Goal: Task Accomplishment & Management: Manage account settings

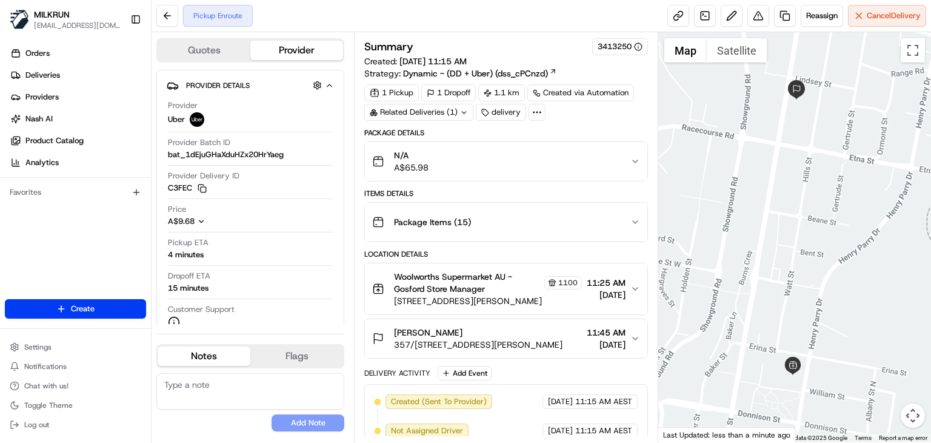
scroll to position [96, 0]
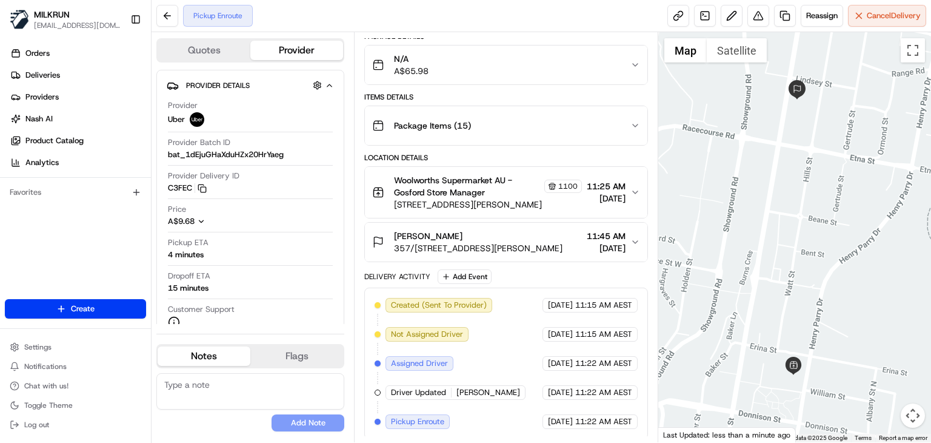
drag, startPoint x: 834, startPoint y: 301, endPoint x: 732, endPoint y: 292, distance: 102.2
click at [732, 292] on div at bounding box center [794, 237] width 273 height 410
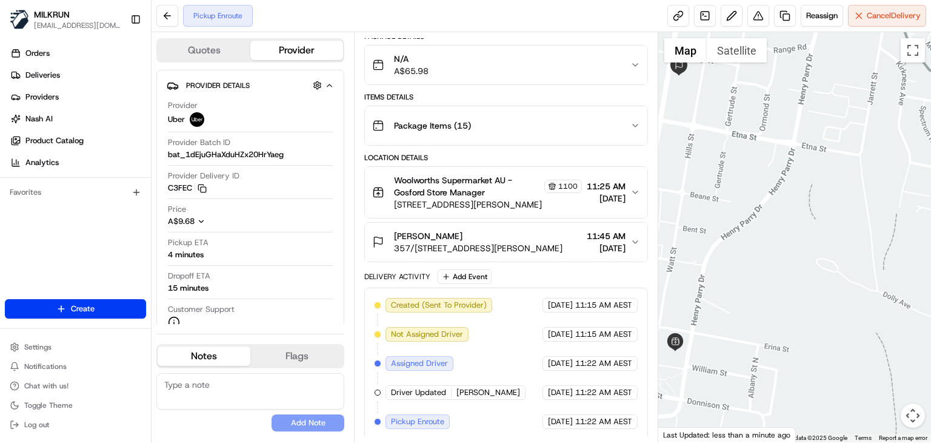
drag, startPoint x: 838, startPoint y: 253, endPoint x: 928, endPoint y: 243, distance: 90.3
click at [928, 243] on div at bounding box center [794, 237] width 273 height 410
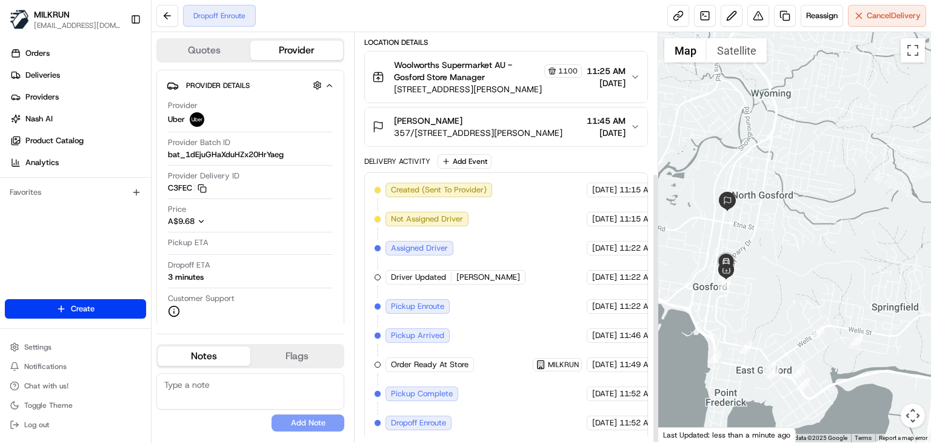
scroll to position [0, 0]
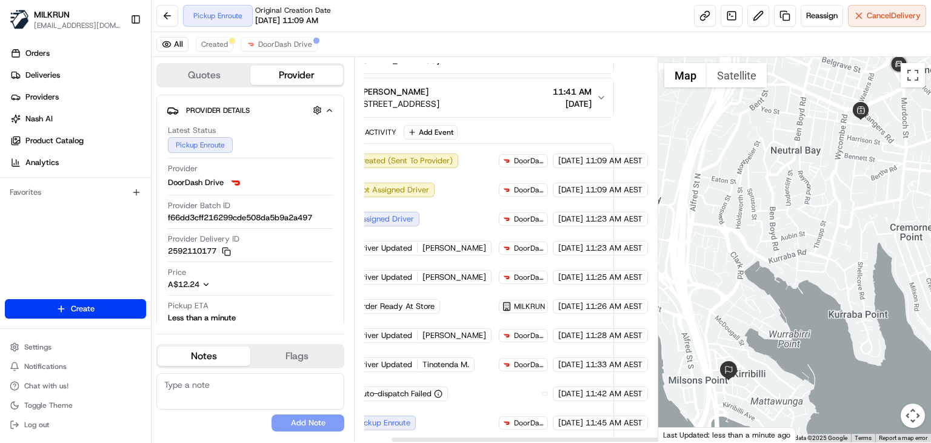
scroll to position [266, 39]
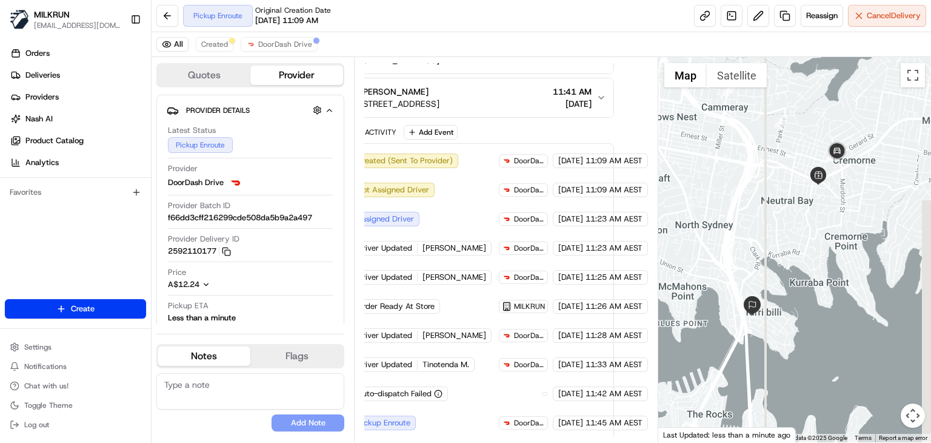
drag, startPoint x: 755, startPoint y: 243, endPoint x: 734, endPoint y: 239, distance: 21.5
click at [734, 239] on div at bounding box center [794, 249] width 273 height 385
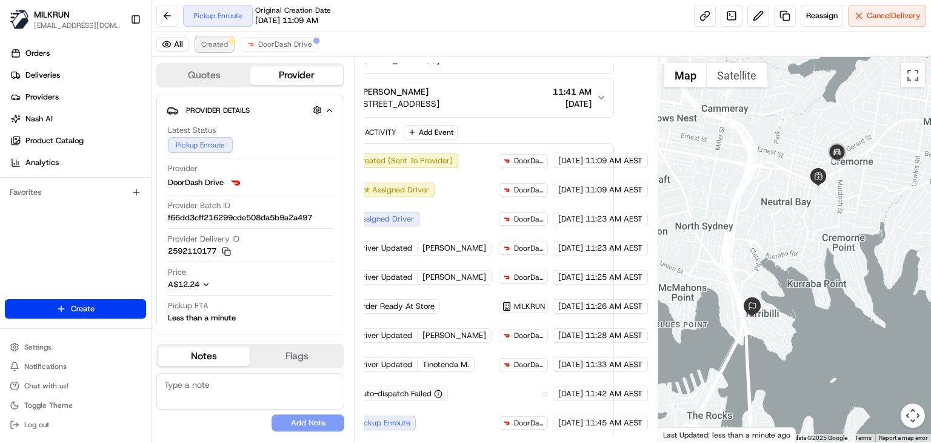
click at [213, 49] on button "Created" at bounding box center [215, 44] width 38 height 15
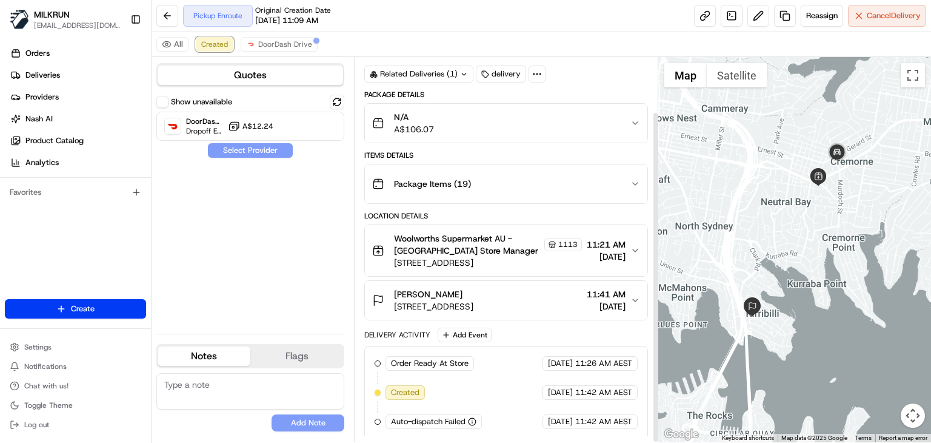
scroll to position [63, 0]
click at [275, 47] on span "DoorDash Drive" at bounding box center [285, 44] width 54 height 10
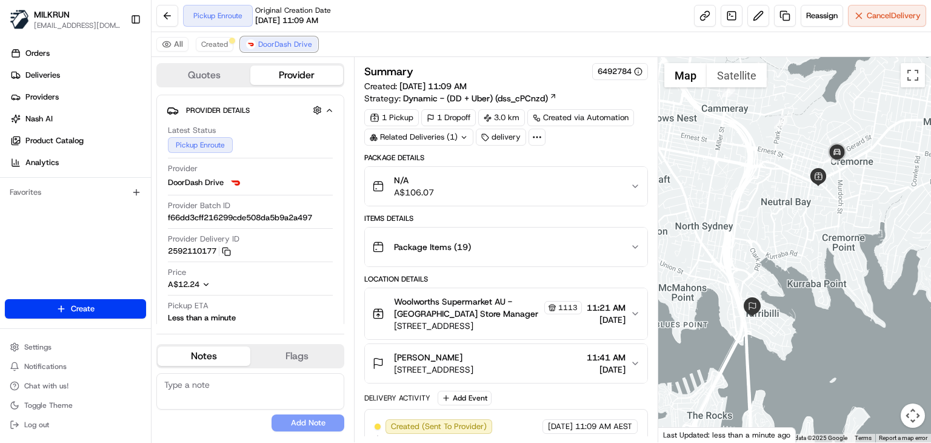
scroll to position [236, 0]
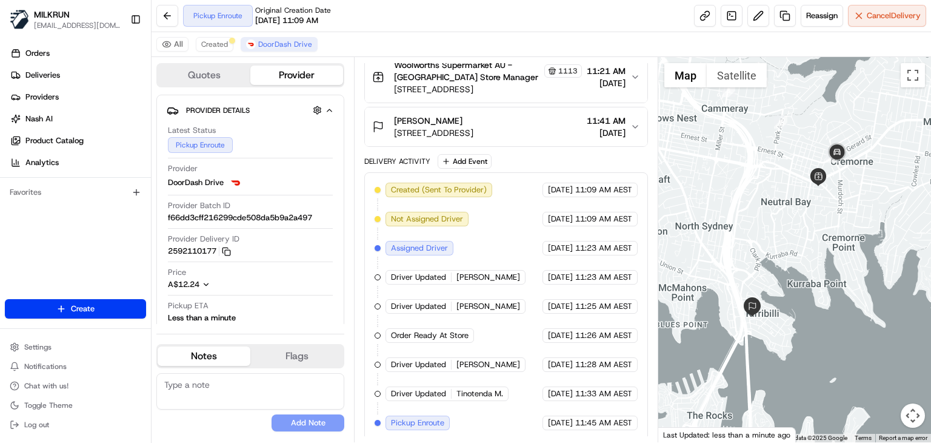
click at [454, 24] on div "Pickup Enroute Original Creation Date 08/17/2025 11:09 AM Reassign Cancel Deliv…" at bounding box center [542, 16] width 780 height 32
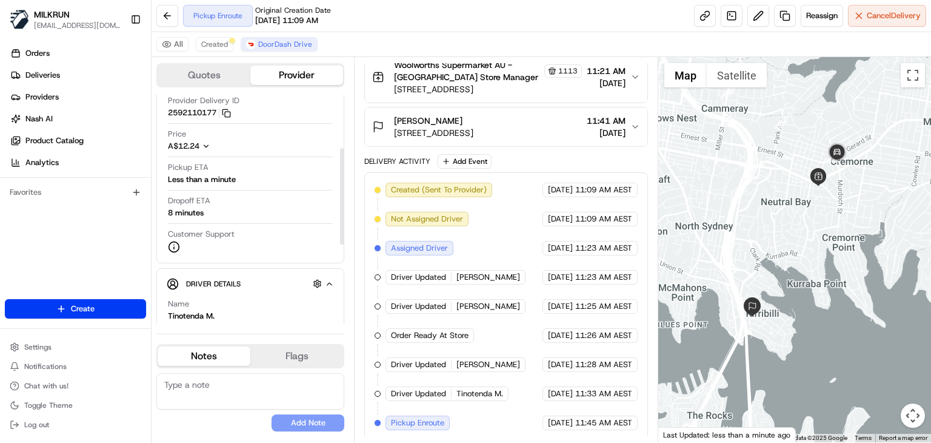
scroll to position [121, 0]
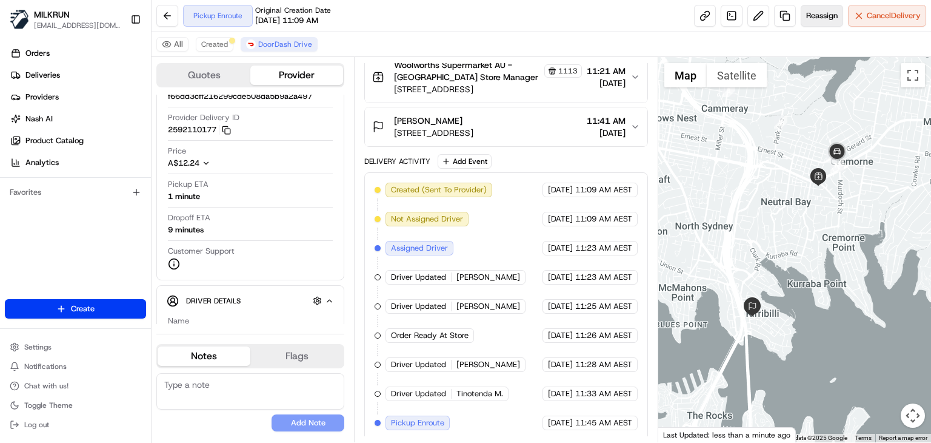
click at [817, 24] on button "Reassign" at bounding box center [822, 16] width 42 height 22
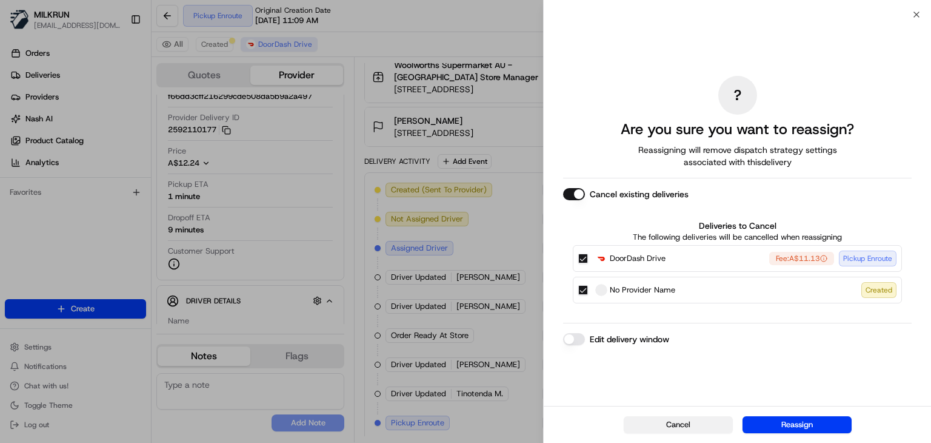
click at [692, 430] on button "Cancel" at bounding box center [678, 424] width 109 height 17
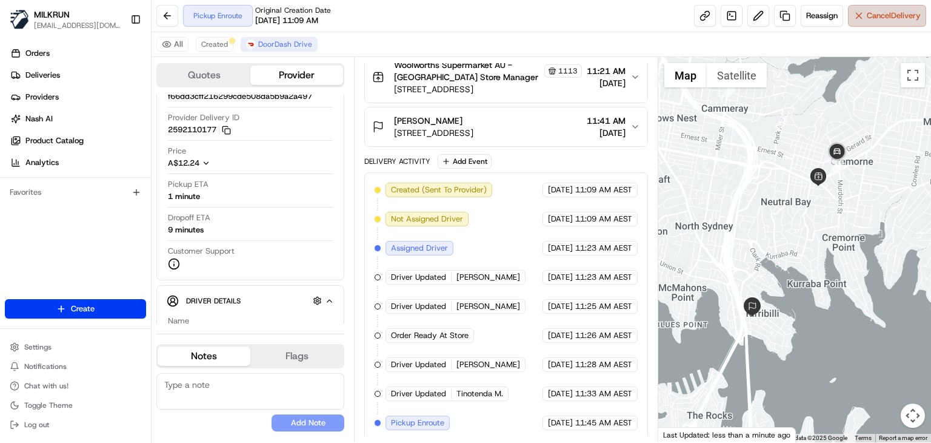
click at [894, 10] on span "Cancel Delivery" at bounding box center [894, 15] width 54 height 11
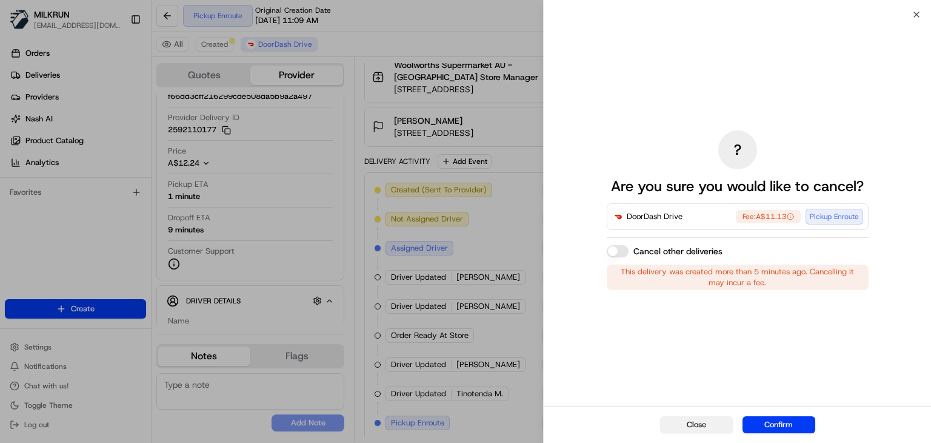
drag, startPoint x: 713, startPoint y: 435, endPoint x: 696, endPoint y: 426, distance: 19.0
click at [696, 426] on div "Close Confirm" at bounding box center [737, 424] width 387 height 37
click at [696, 426] on button "Close" at bounding box center [696, 424] width 73 height 17
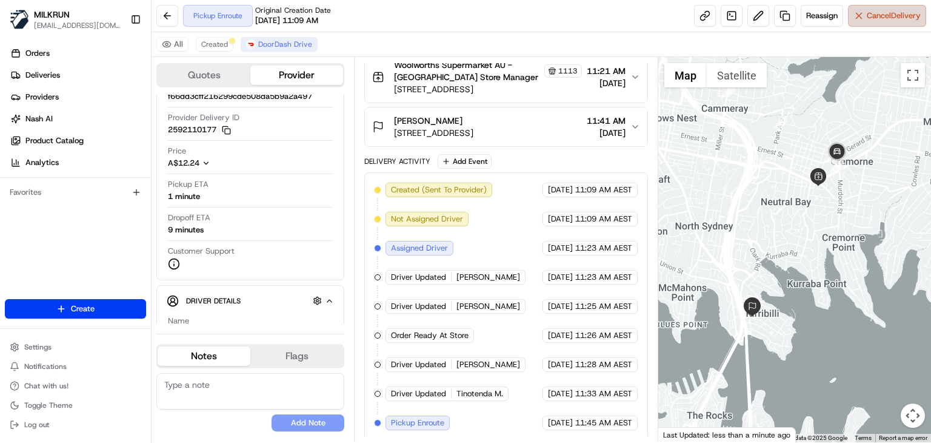
click at [875, 10] on span "Cancel Delivery" at bounding box center [894, 15] width 54 height 11
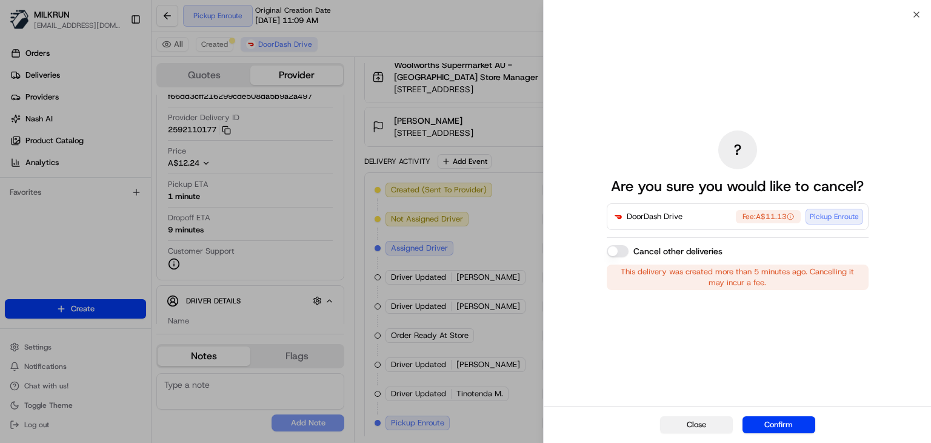
click at [696, 427] on button "Close" at bounding box center [696, 424] width 73 height 17
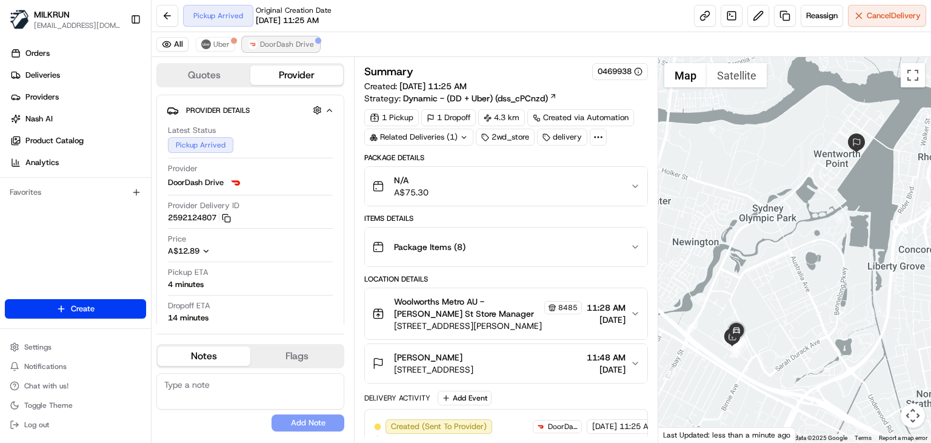
click at [274, 47] on span "DoorDash Drive" at bounding box center [287, 44] width 54 height 10
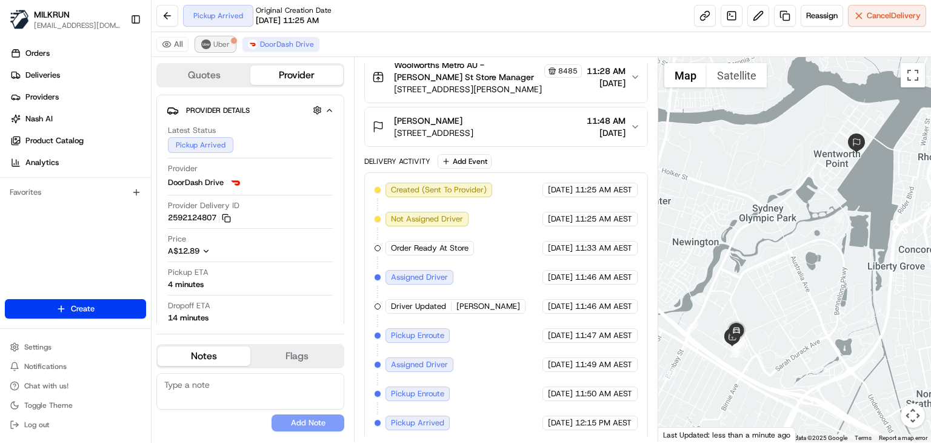
click at [221, 45] on span "Uber" at bounding box center [221, 44] width 16 height 10
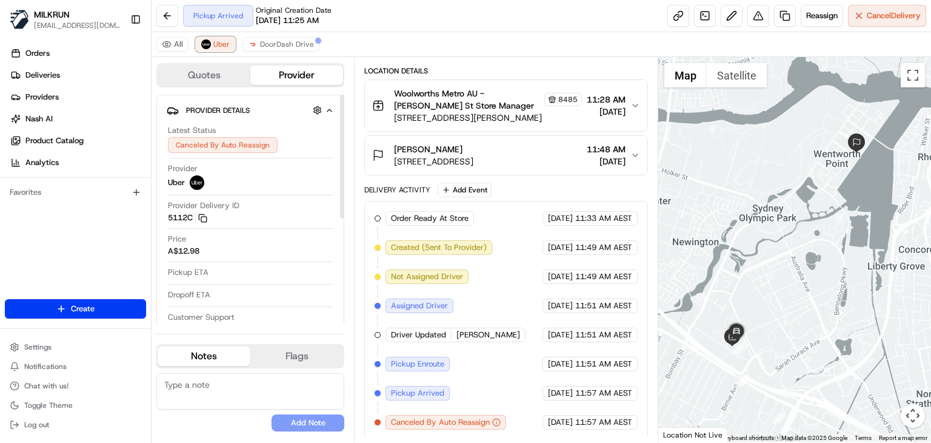
scroll to position [196, 0]
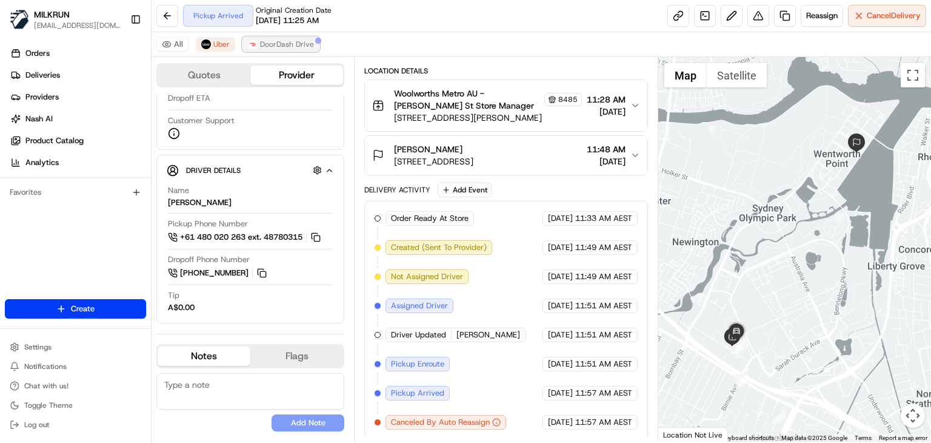
click at [288, 44] on span "DoorDash Drive" at bounding box center [287, 44] width 54 height 10
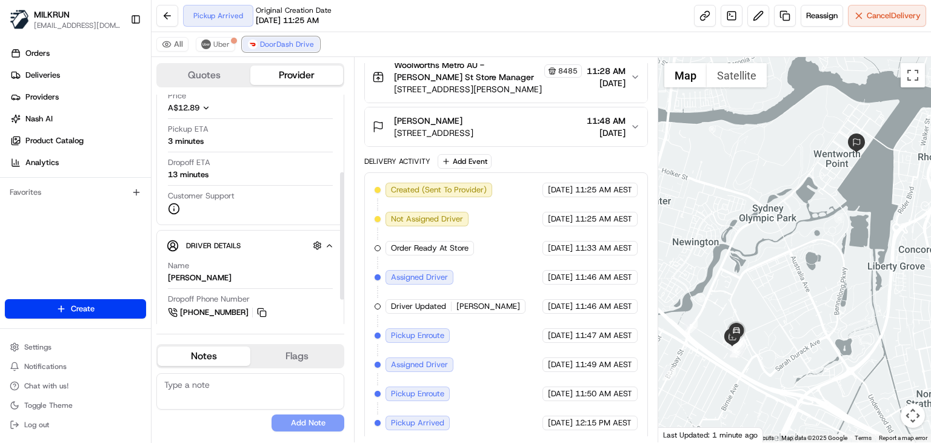
scroll to position [139, 0]
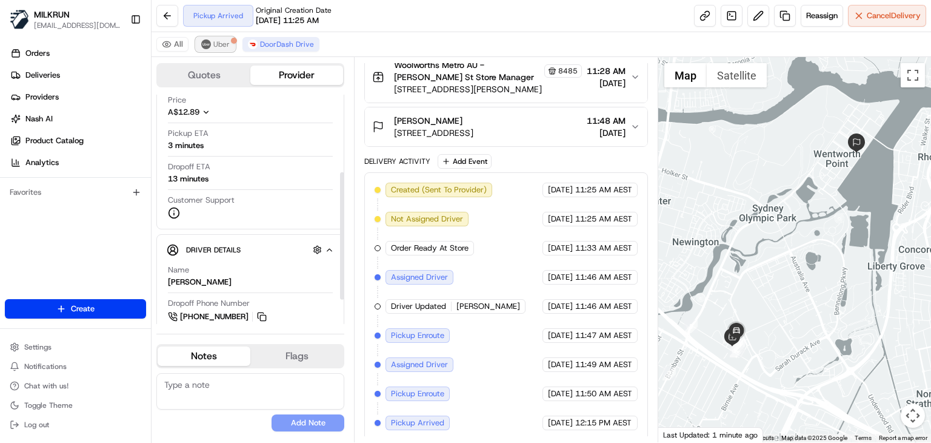
click at [225, 49] on button "Uber" at bounding box center [215, 44] width 39 height 15
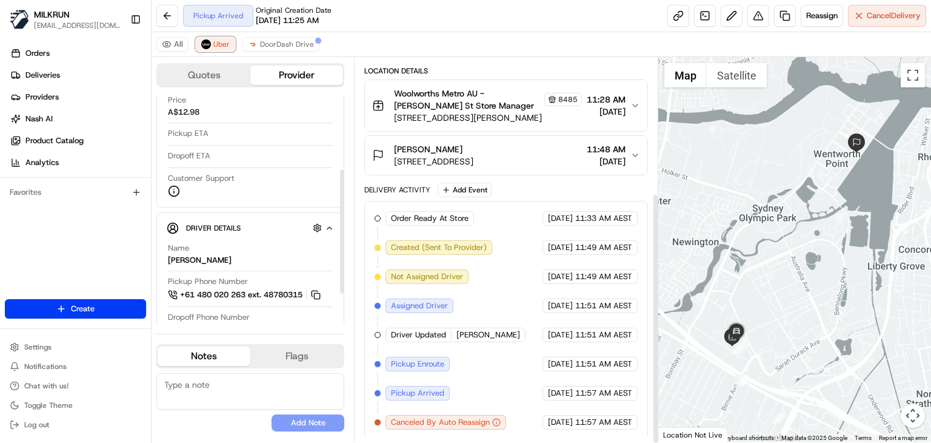
scroll to position [196, 0]
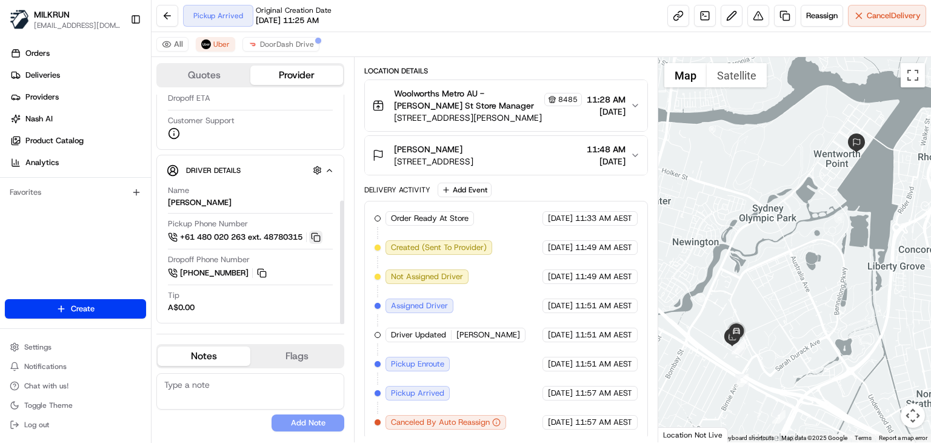
click at [321, 238] on button at bounding box center [315, 236] width 13 height 13
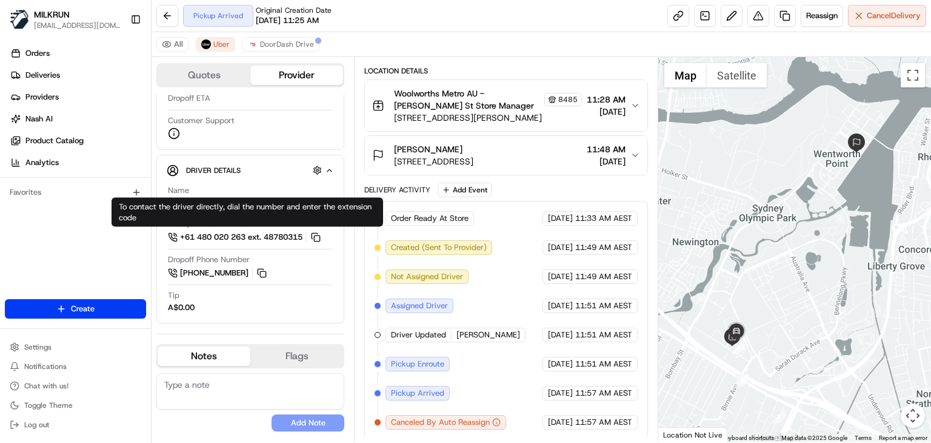
scroll to position [143, 0]
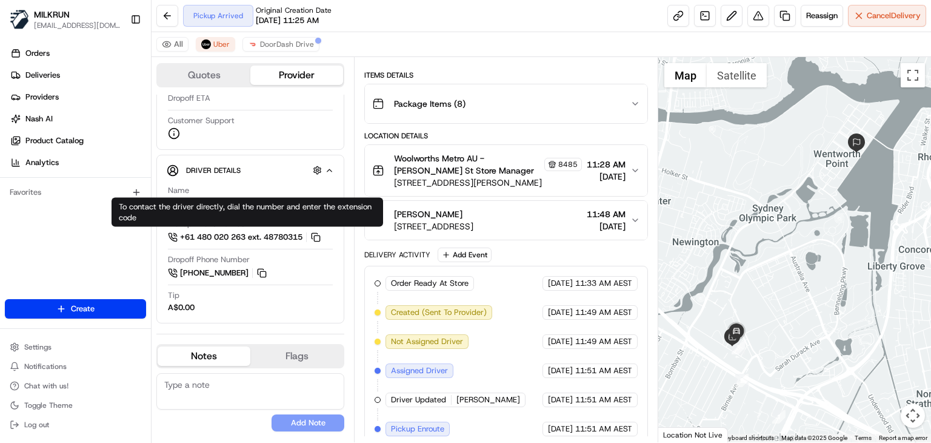
click at [463, 13] on div "Pickup Arrived Original Creation Date 08/17/2025 11:25 AM Reassign Cancel Deliv…" at bounding box center [542, 16] width 780 height 32
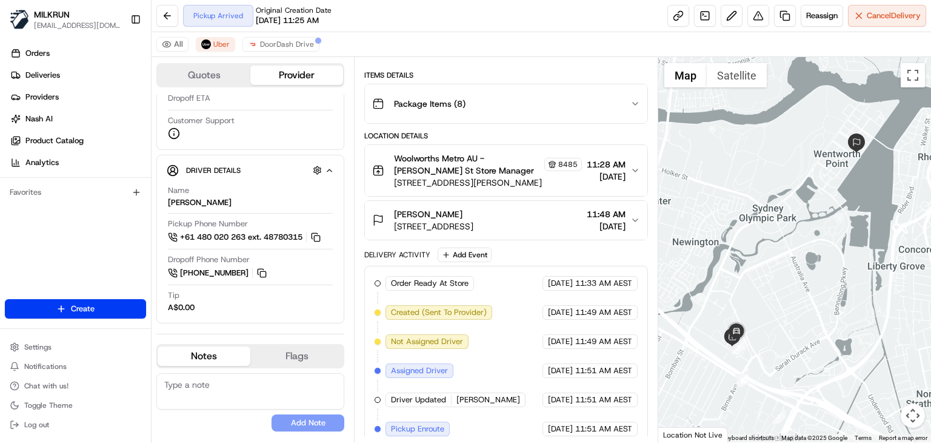
click at [463, 13] on div "Pickup Arrived Original Creation Date 08/17/2025 11:25 AM Reassign Cancel Deliv…" at bounding box center [542, 16] width 780 height 32
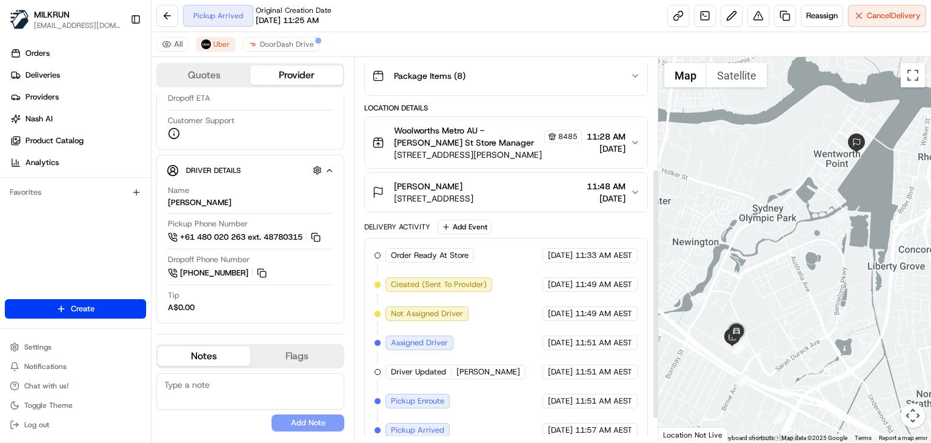
scroll to position [170, 0]
click at [463, 18] on div "Pickup Arrived Original Creation Date 08/17/2025 11:25 AM Reassign Cancel Deliv…" at bounding box center [542, 16] width 780 height 32
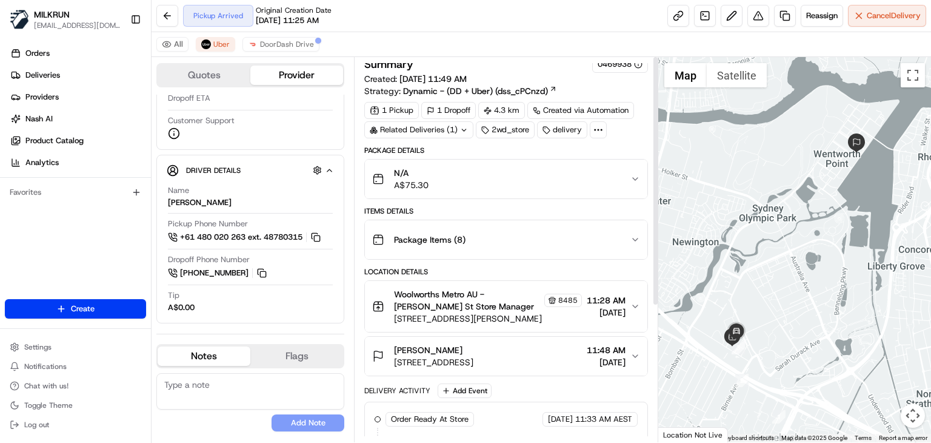
scroll to position [0, 0]
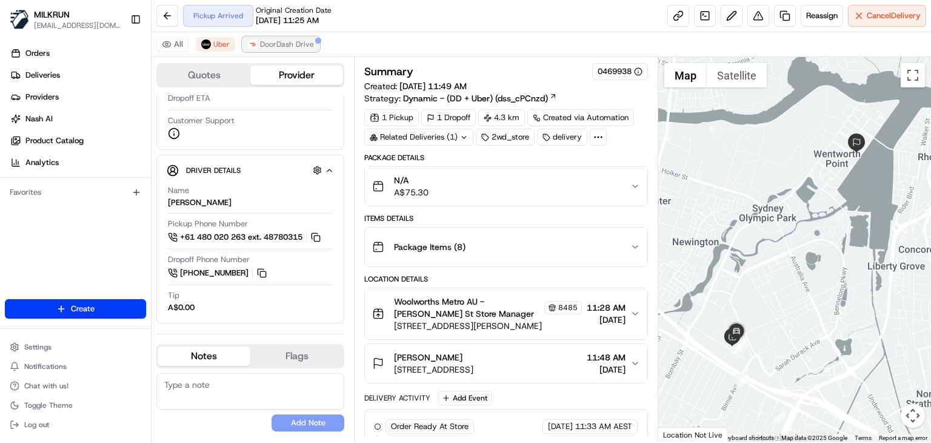
click at [275, 50] on button "DoorDash Drive" at bounding box center [281, 44] width 77 height 15
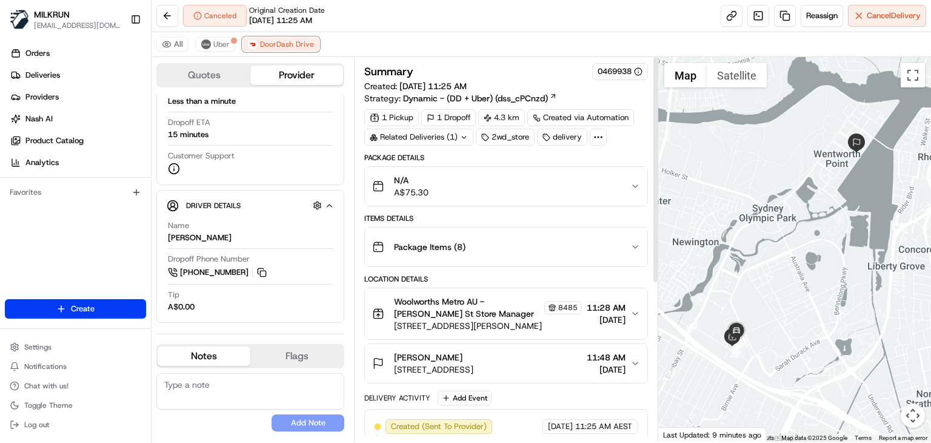
scroll to position [266, 0]
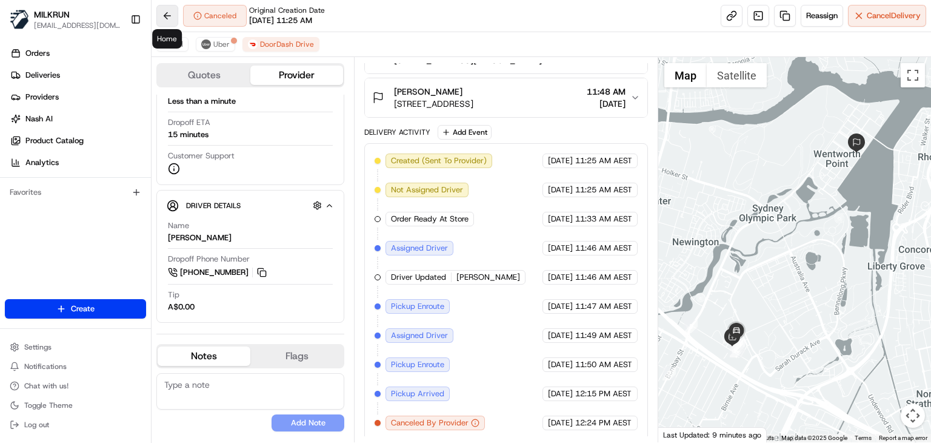
click at [162, 17] on button at bounding box center [167, 16] width 22 height 22
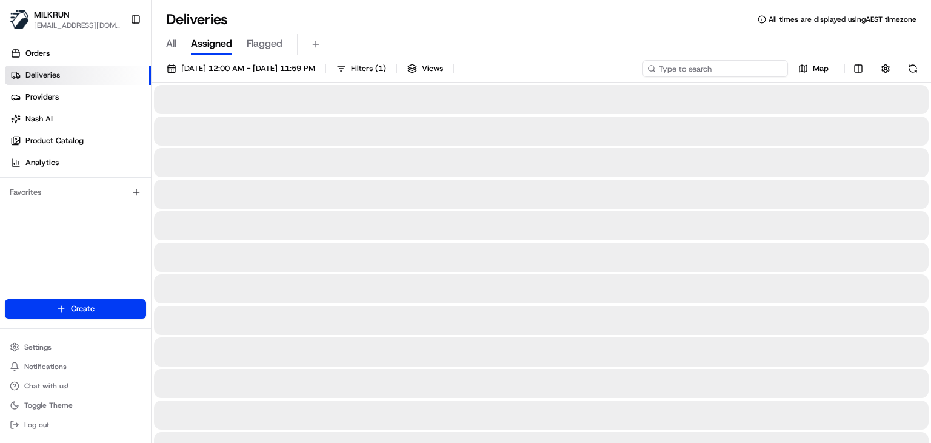
click at [752, 70] on input at bounding box center [716, 68] width 146 height 17
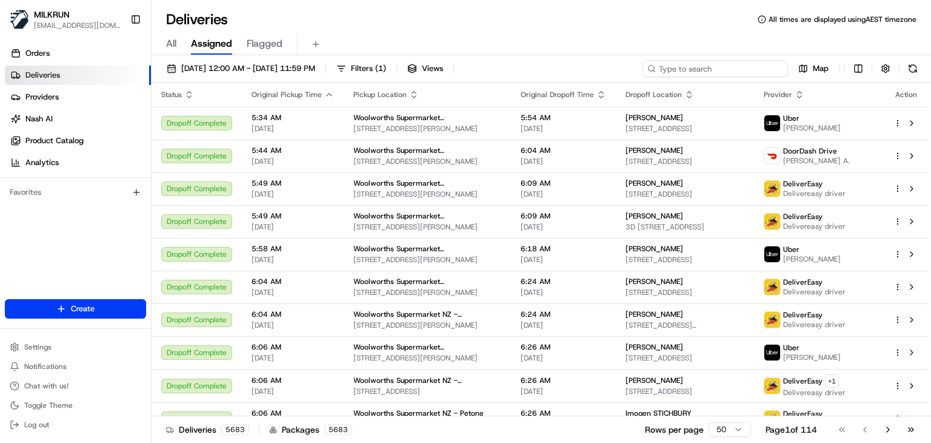
click at [742, 67] on input at bounding box center [716, 68] width 146 height 17
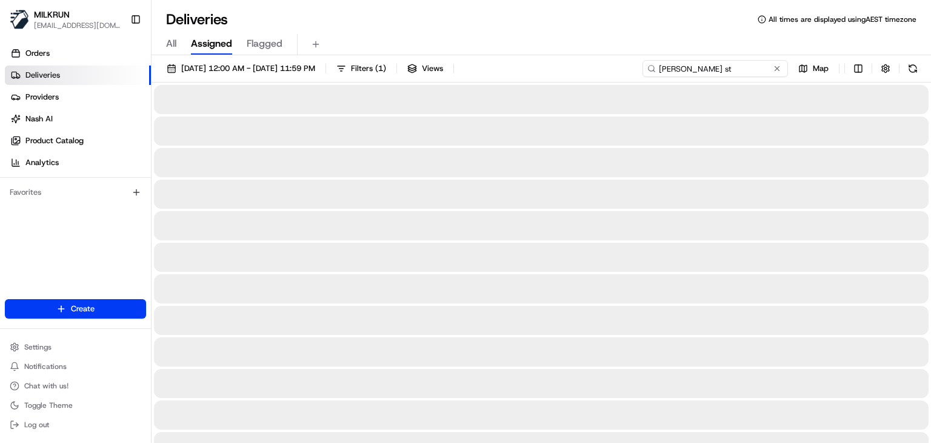
type input "[PERSON_NAME] st"
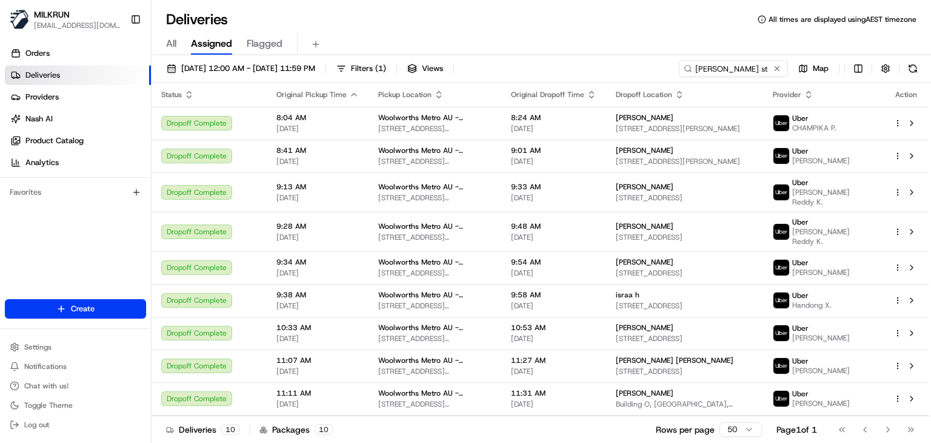
click at [591, 35] on div "All Assigned Flagged" at bounding box center [542, 44] width 780 height 21
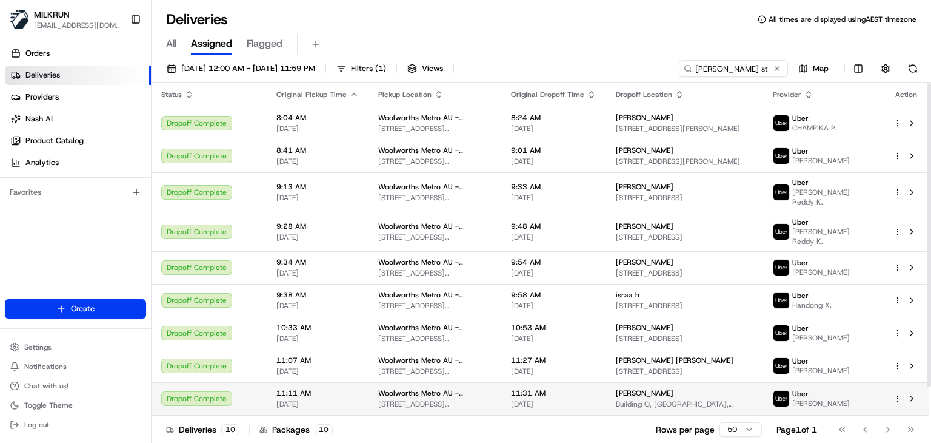
scroll to position [32, 0]
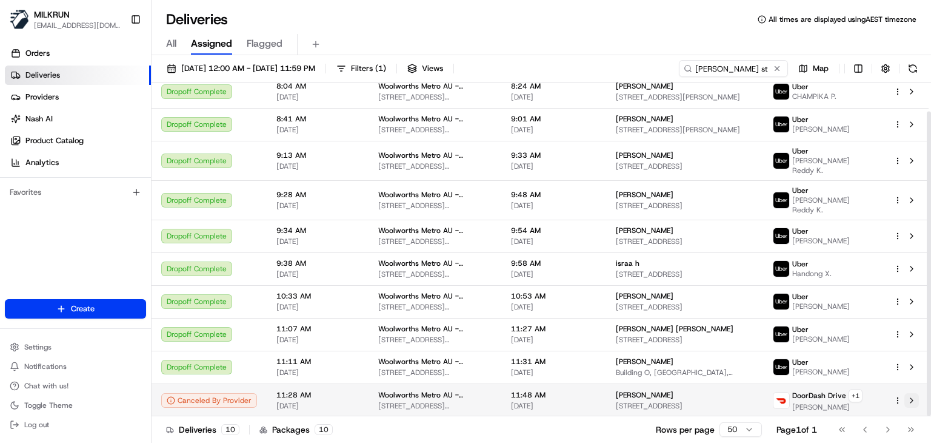
click at [914, 404] on button at bounding box center [912, 400] width 15 height 15
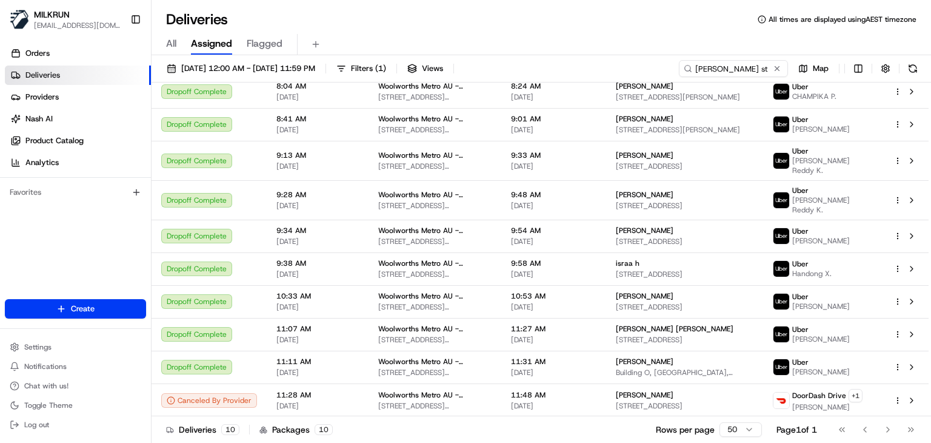
click at [478, 39] on div "All Assigned Flagged" at bounding box center [542, 44] width 780 height 21
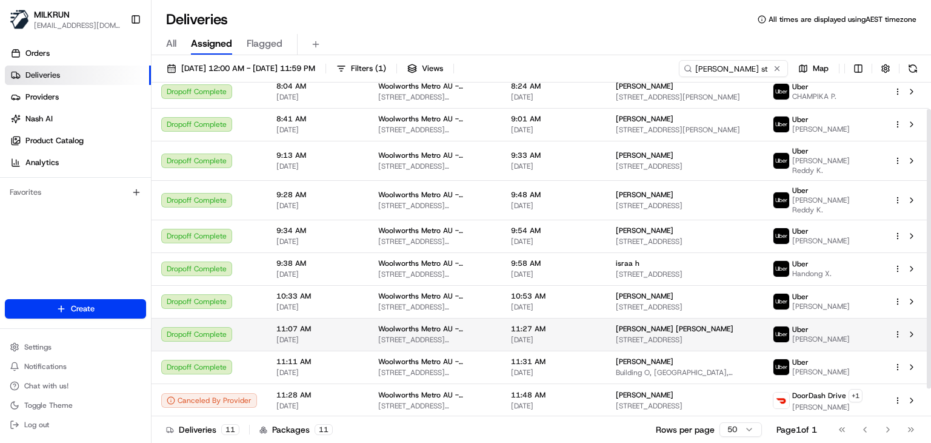
scroll to position [64, 0]
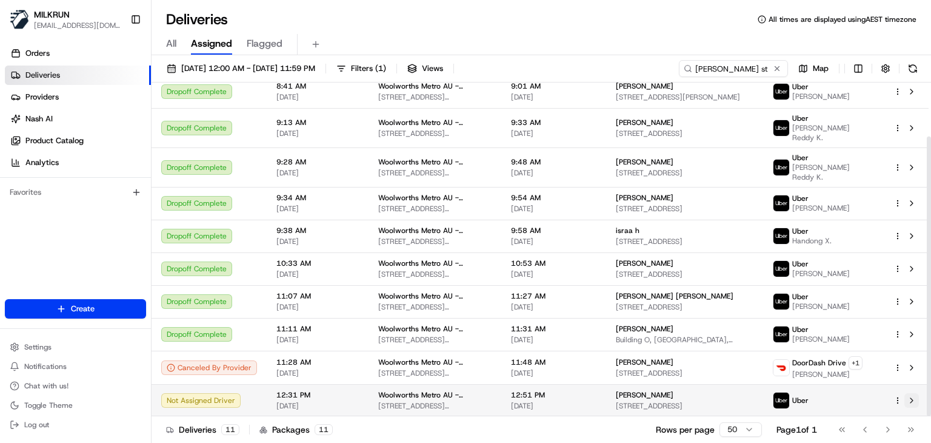
click at [912, 401] on button at bounding box center [912, 400] width 15 height 15
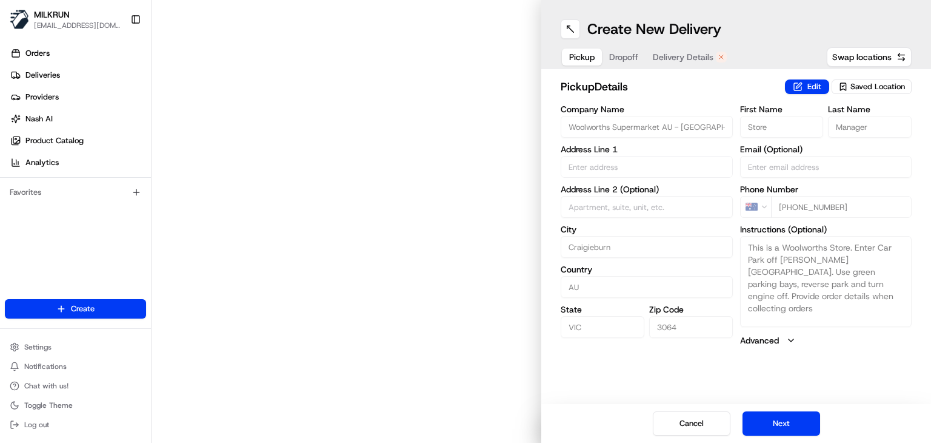
type input "[STREET_ADDRESS]"
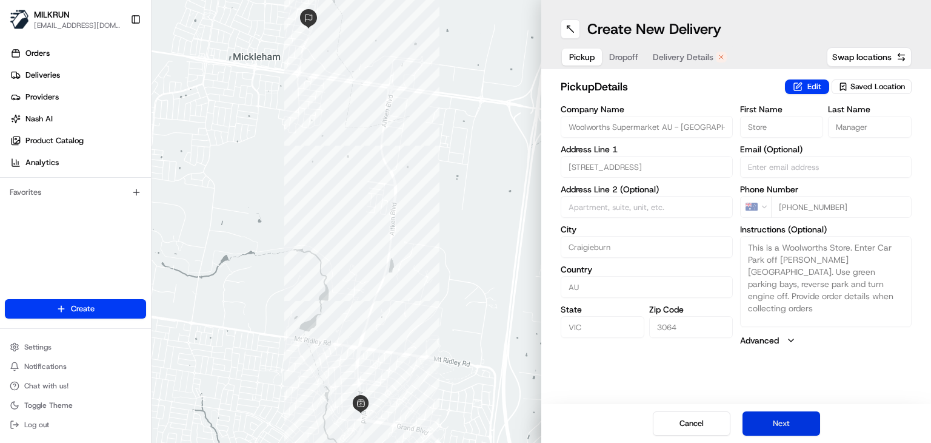
click at [785, 411] on button "Next" at bounding box center [782, 423] width 78 height 24
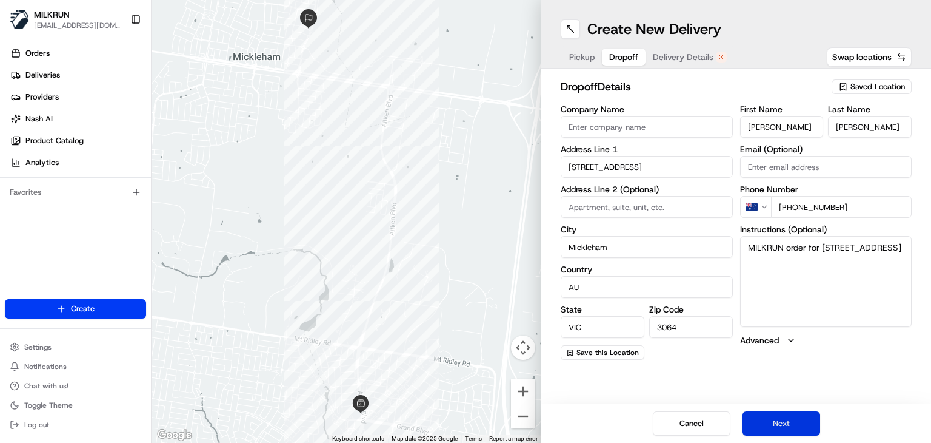
click at [785, 411] on button "Next" at bounding box center [782, 423] width 78 height 24
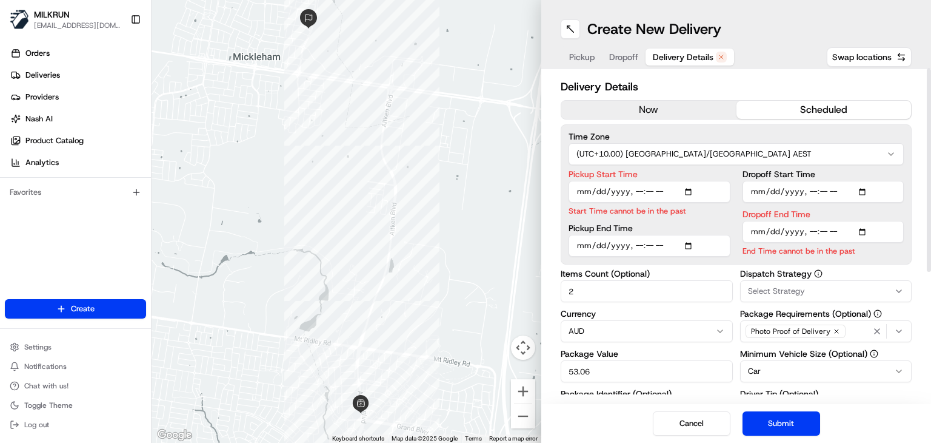
click at [652, 115] on button "now" at bounding box center [648, 110] width 175 height 18
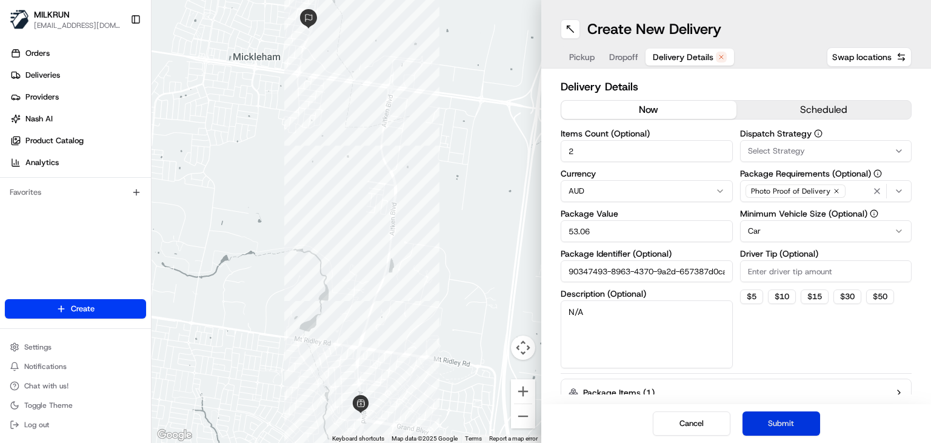
click at [774, 430] on button "Submit" at bounding box center [782, 423] width 78 height 24
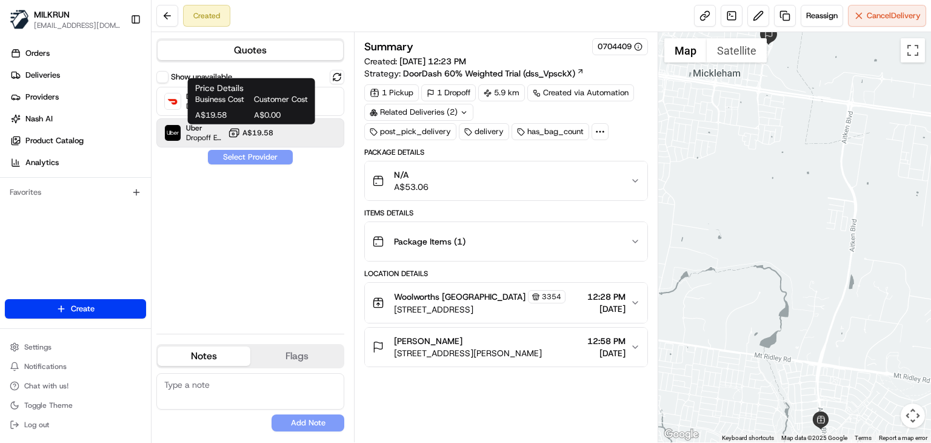
click at [254, 132] on span "A$19.58" at bounding box center [258, 133] width 31 height 10
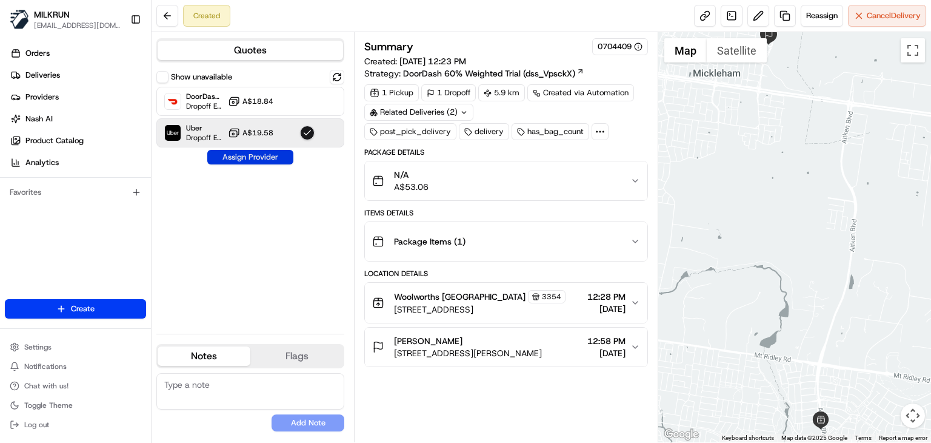
click at [262, 155] on button "Assign Provider" at bounding box center [250, 157] width 86 height 15
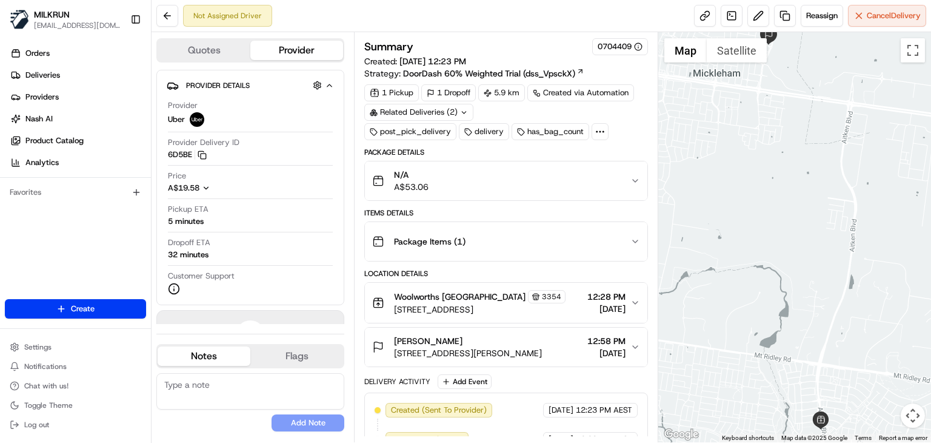
click at [629, 349] on div "Nicole Marrama 81 Vautier Ave, Mickleham VIC 3064, Australia 12:58 PM 17/08/2025" at bounding box center [501, 347] width 258 height 24
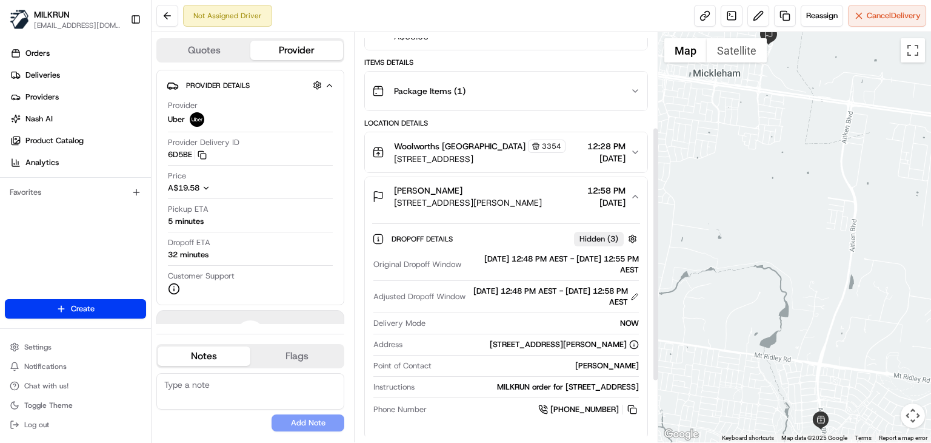
scroll to position [152, 0]
drag, startPoint x: 464, startPoint y: 187, endPoint x: 392, endPoint y: 181, distance: 71.8
click at [392, 183] on div "Nicole Marrama 81 Vautier Ave, Mickleham VIC 3064, Australia" at bounding box center [457, 195] width 170 height 24
copy span "Nicole Marrama"
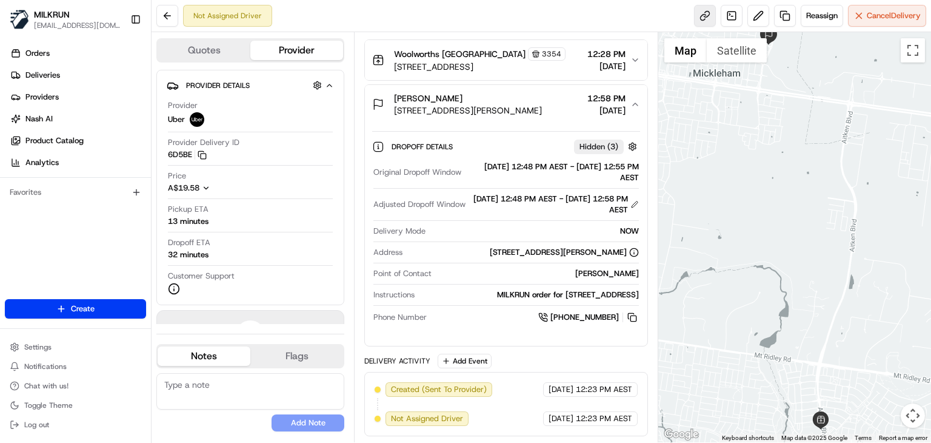
click at [702, 18] on link at bounding box center [705, 16] width 22 height 22
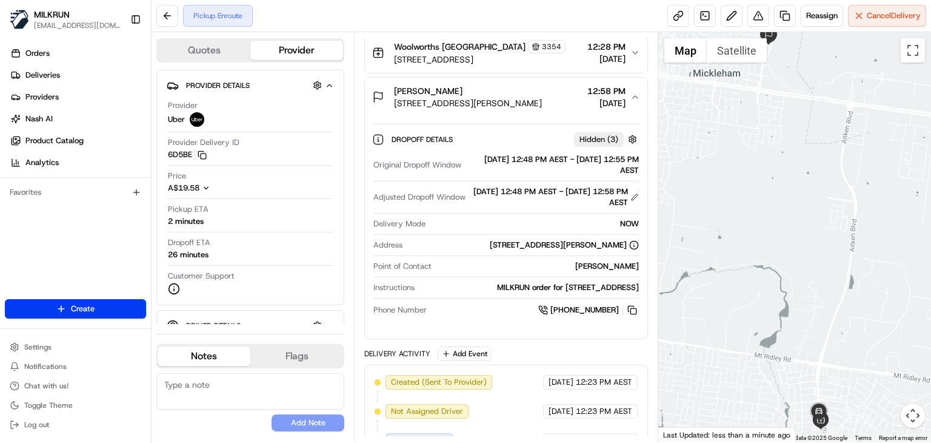
scroll to position [337, 0]
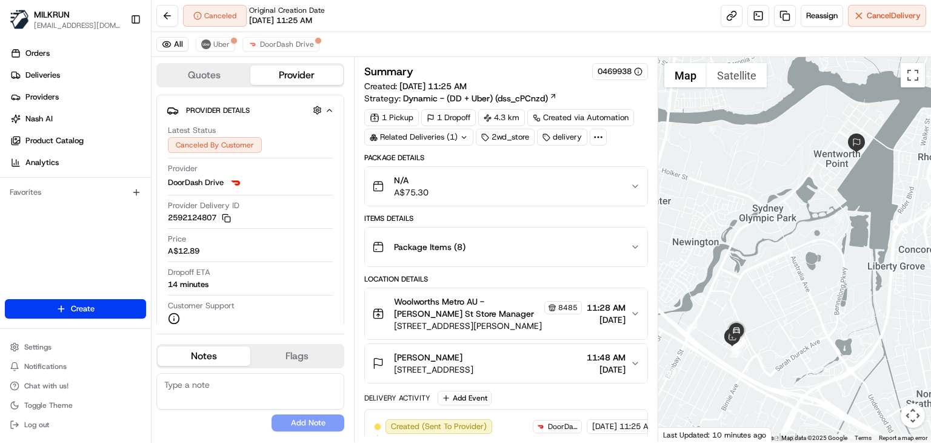
drag, startPoint x: 0, startPoint y: 0, endPoint x: 498, endPoint y: 335, distance: 600.7
click at [498, 335] on div "Location Details Woolworths Metro AU - [PERSON_NAME] St Store Manager [STREET_A…" at bounding box center [506, 328] width 284 height 109
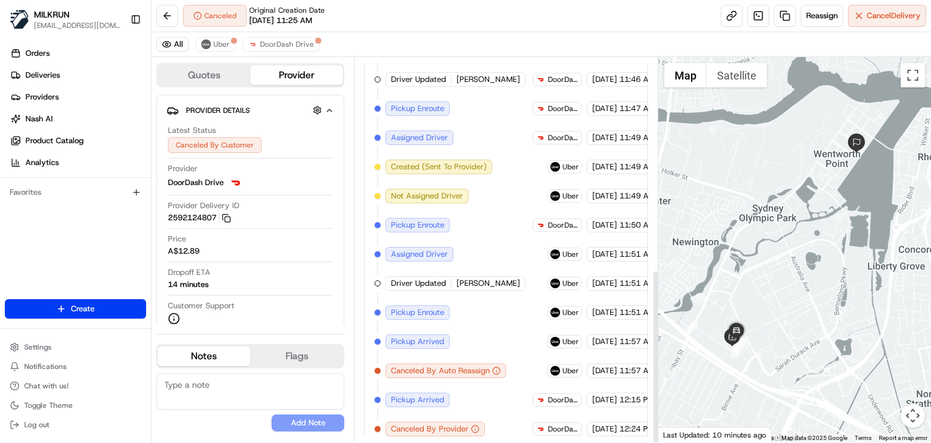
scroll to position [467, 0]
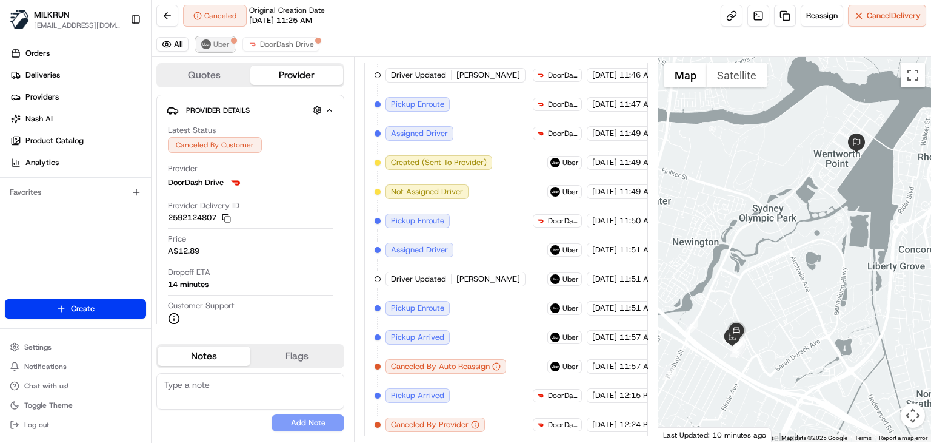
click at [221, 44] on span "Uber" at bounding box center [221, 44] width 16 height 10
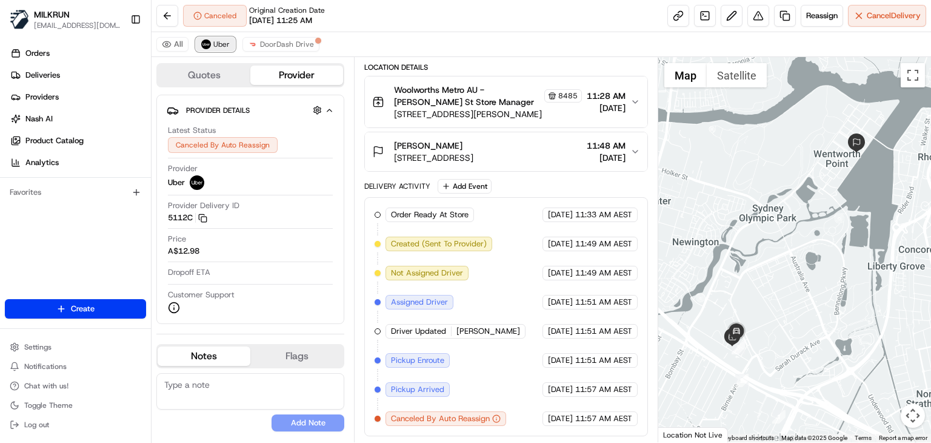
scroll to position [208, 0]
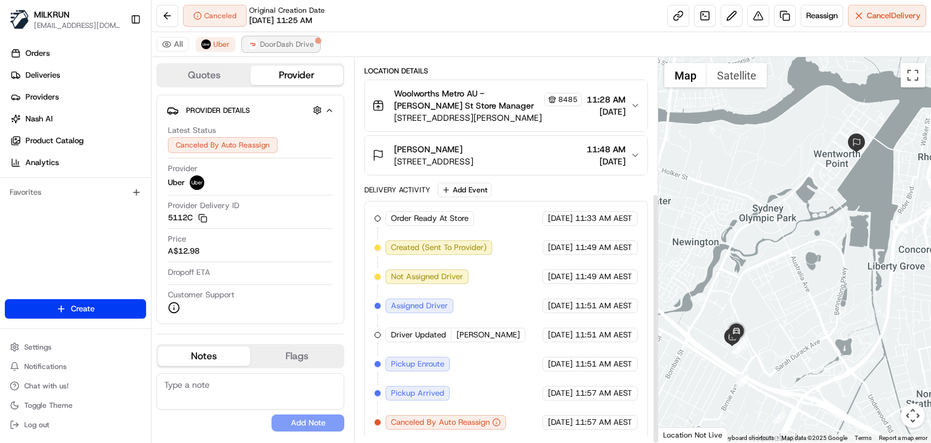
click at [284, 46] on span "DoorDash Drive" at bounding box center [287, 44] width 54 height 10
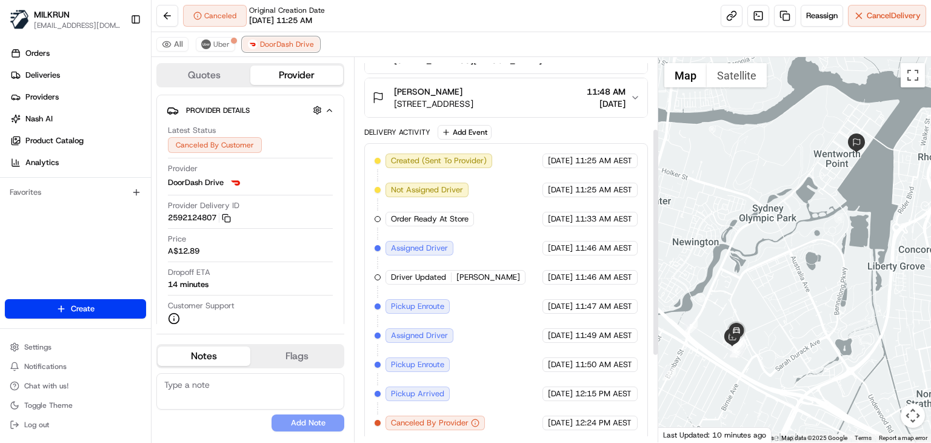
scroll to position [0, 0]
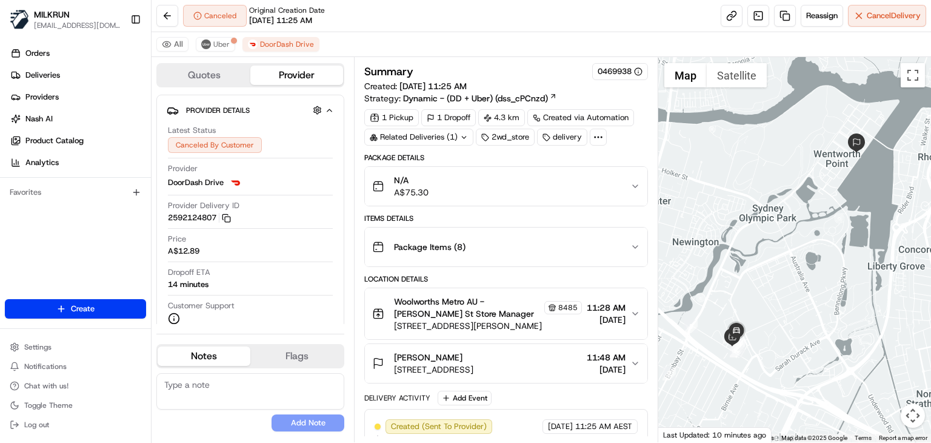
click at [396, 13] on div "Canceled Original Creation Date 08/17/2025 11:25 AM Reassign Cancel Delivery" at bounding box center [542, 16] width 780 height 32
click at [725, 16] on link at bounding box center [732, 16] width 22 height 22
drag, startPoint x: 437, startPoint y: 357, endPoint x: 392, endPoint y: 355, distance: 44.3
click at [392, 355] on div "bell ayash 801/32 Marine Parade, Wentworth Point, NSW 2127, AU" at bounding box center [422, 363] width 101 height 24
copy span "[PERSON_NAME]"
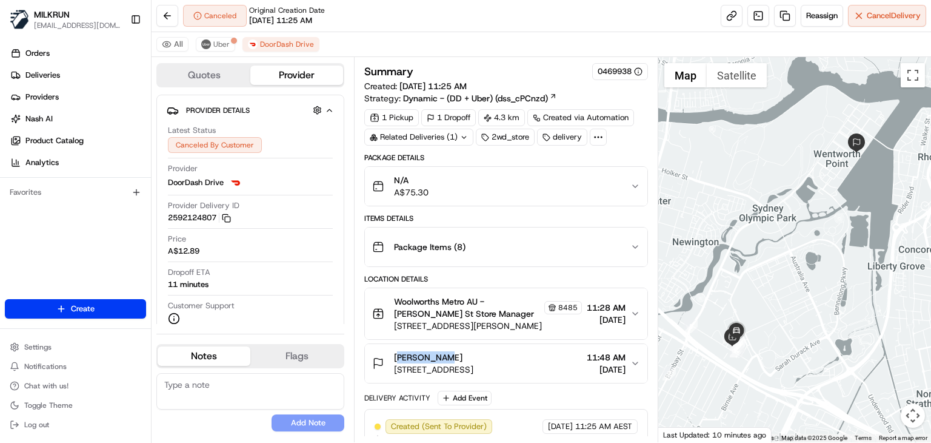
scroll to position [266, 0]
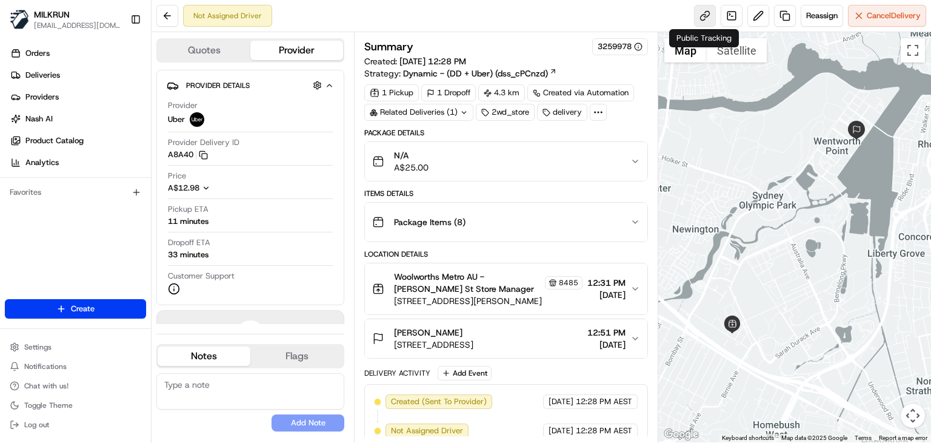
click at [703, 15] on link at bounding box center [705, 16] width 22 height 22
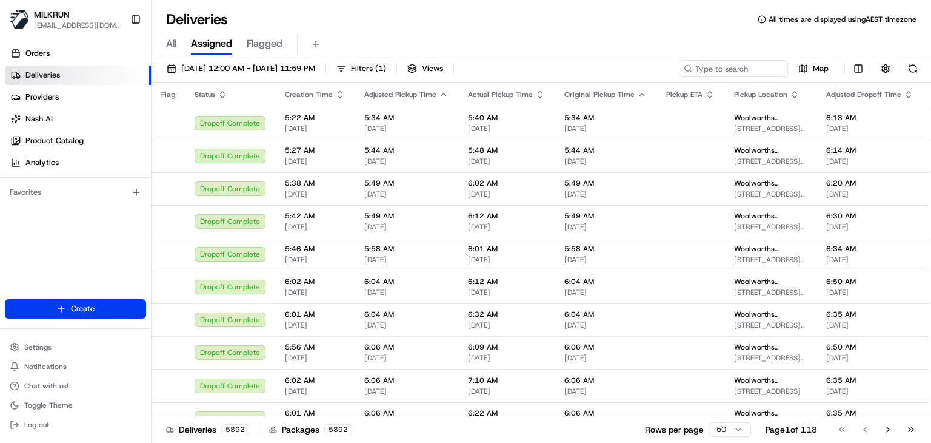
click at [436, 16] on div "Deliveries All times are displayed using AEST timezone" at bounding box center [542, 19] width 780 height 19
click at [744, 75] on input at bounding box center [716, 68] width 146 height 17
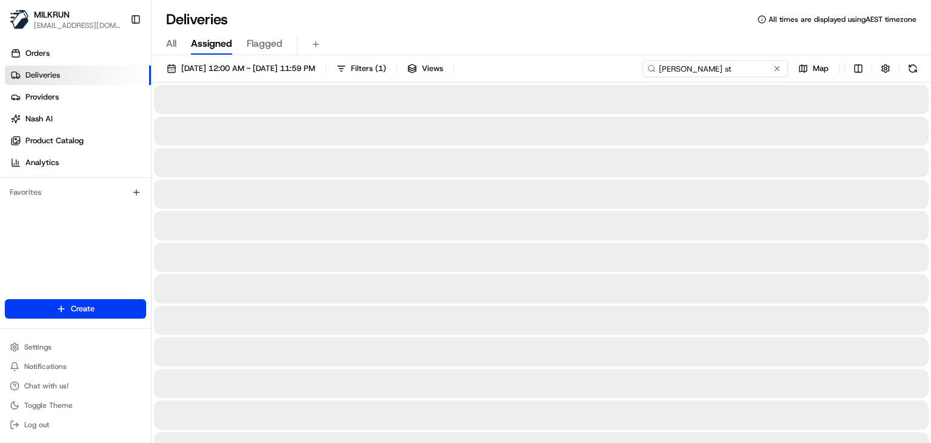
type input "[PERSON_NAME] st"
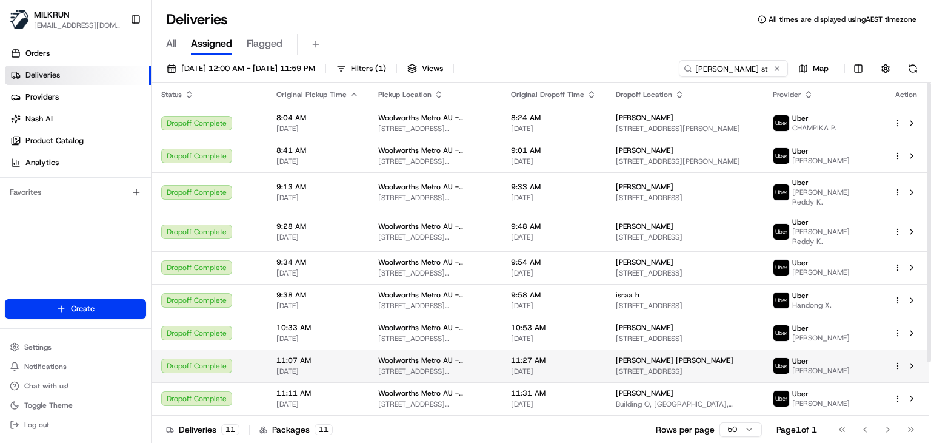
scroll to position [64, 0]
